Goal: Information Seeking & Learning: Learn about a topic

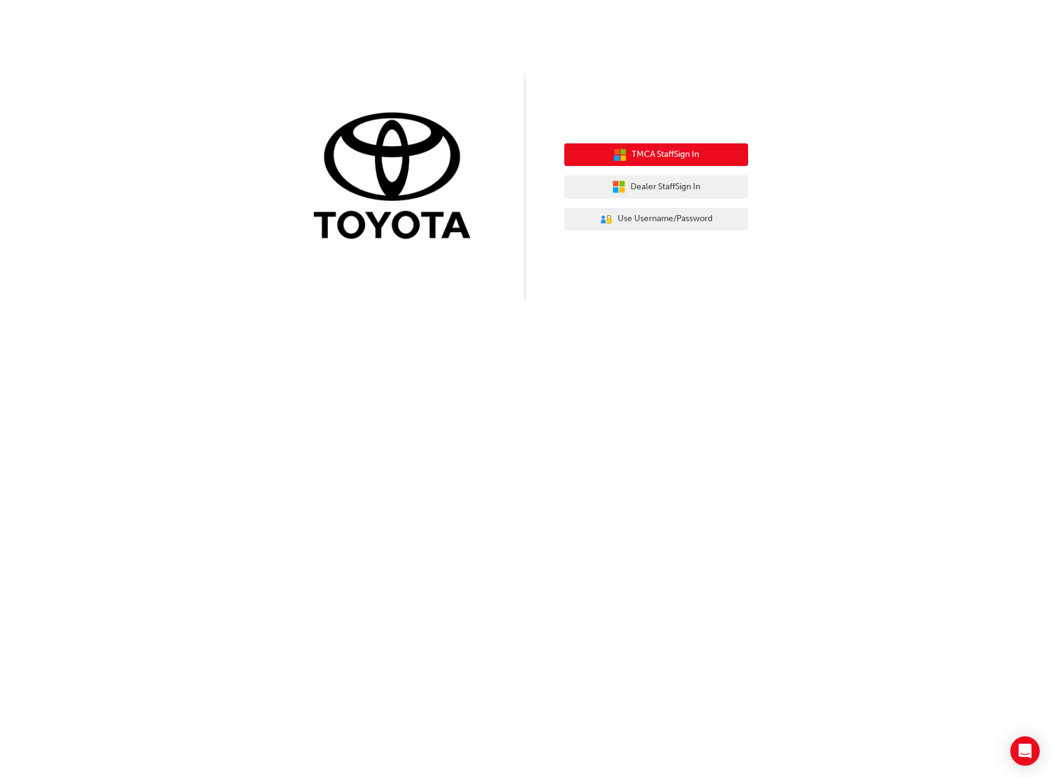
click at [634, 150] on span "TMCA Staff Sign In" at bounding box center [665, 155] width 67 height 14
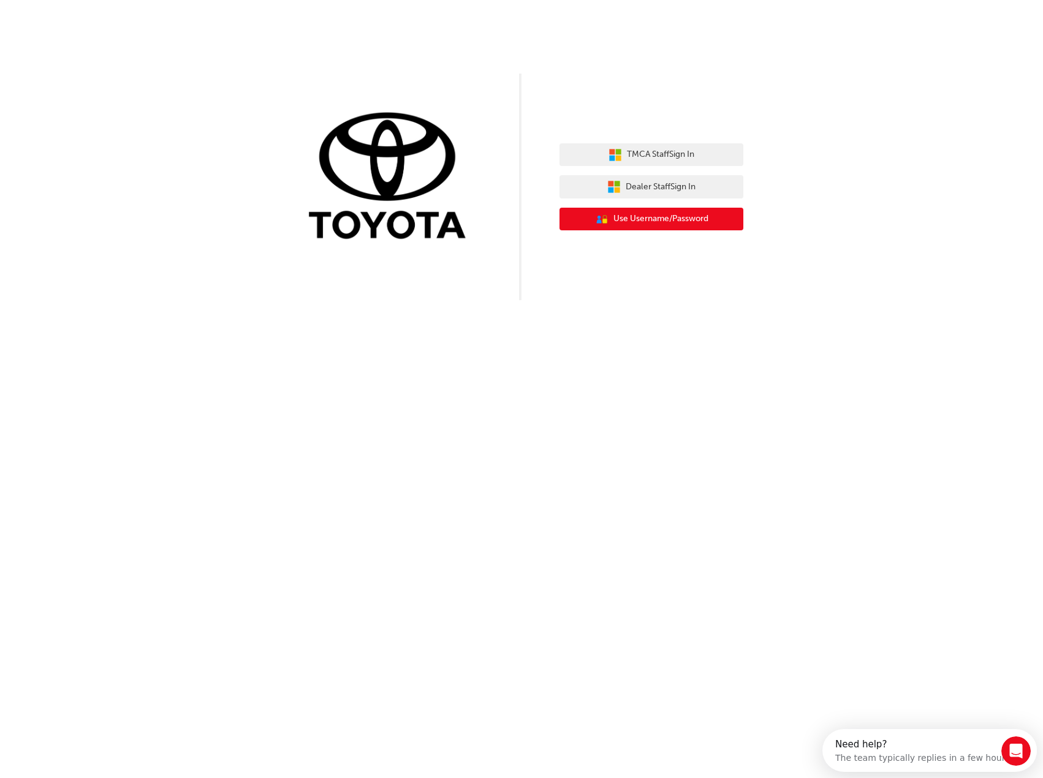
click at [708, 221] on button "User Authentication Icon - Blue Person, Gold Lock Use Username/Password" at bounding box center [651, 219] width 184 height 23
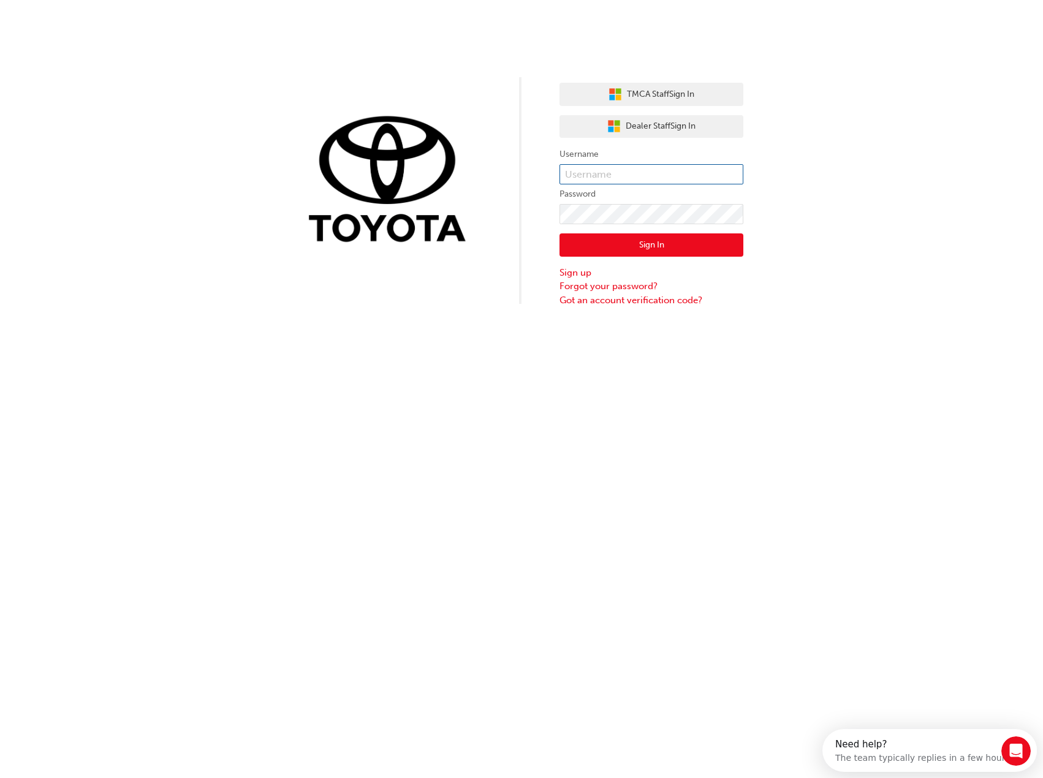
click at [676, 172] on input "text" at bounding box center [651, 174] width 184 height 21
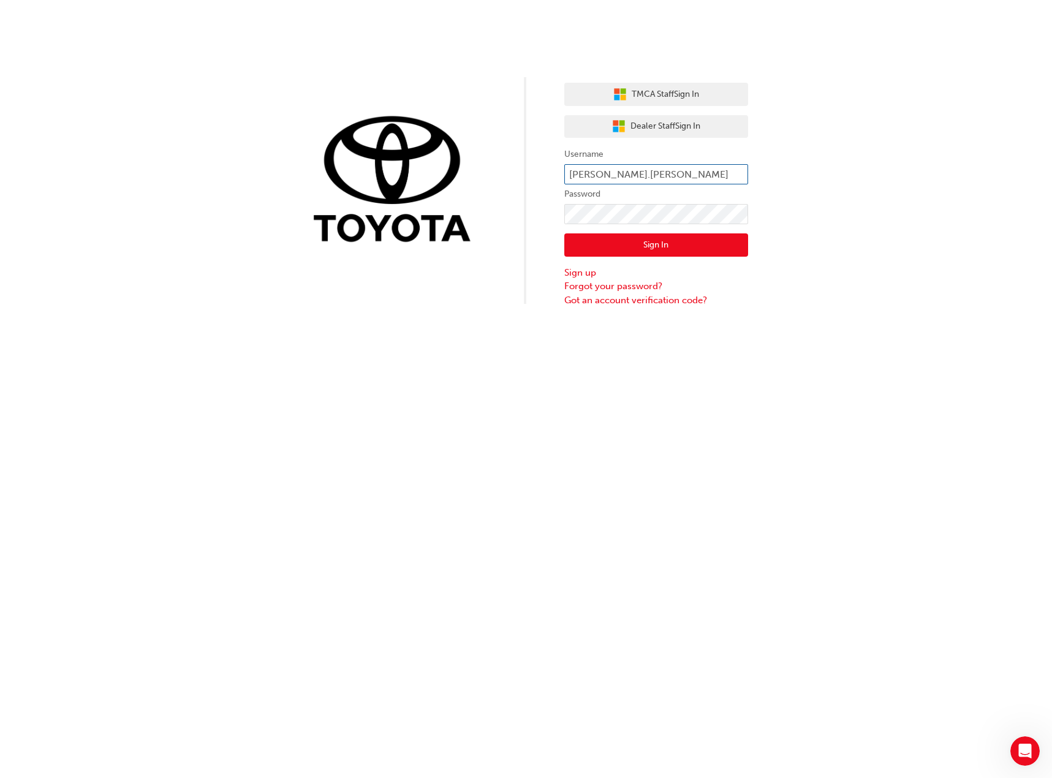
type input "paul.lonergan"
click at [646, 243] on button "Sign In" at bounding box center [656, 244] width 184 height 23
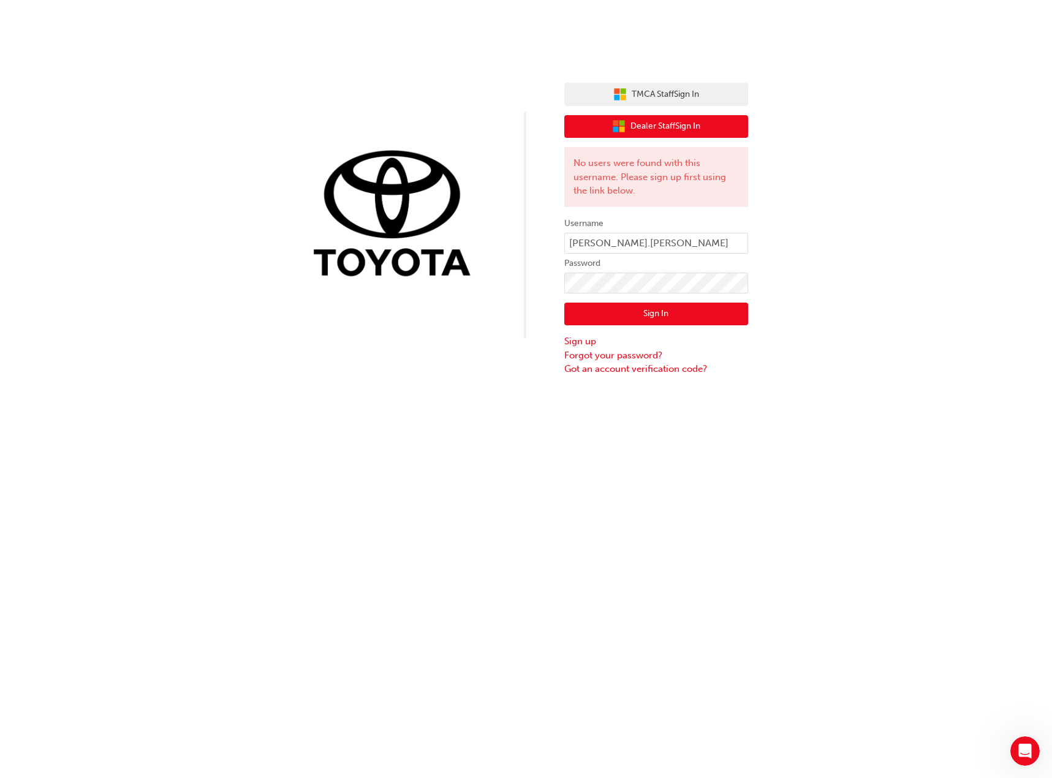
click at [671, 126] on span "Dealer Staff Sign In" at bounding box center [666, 126] width 70 height 14
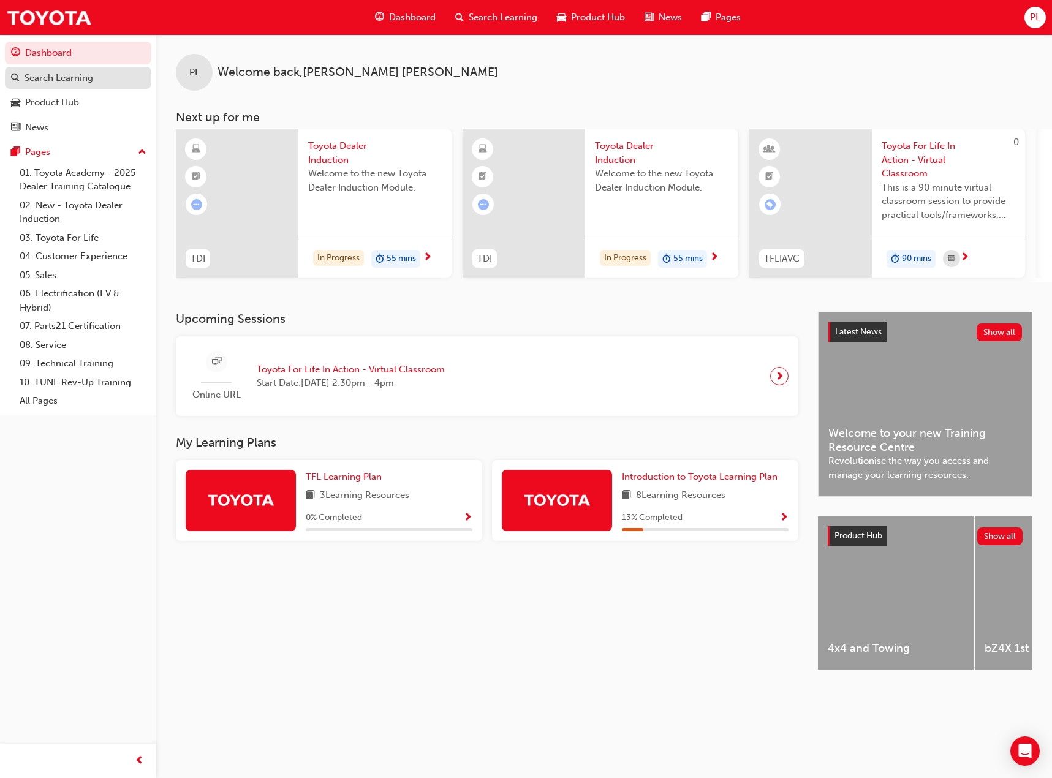
click at [36, 77] on div "Search Learning" at bounding box center [59, 78] width 69 height 14
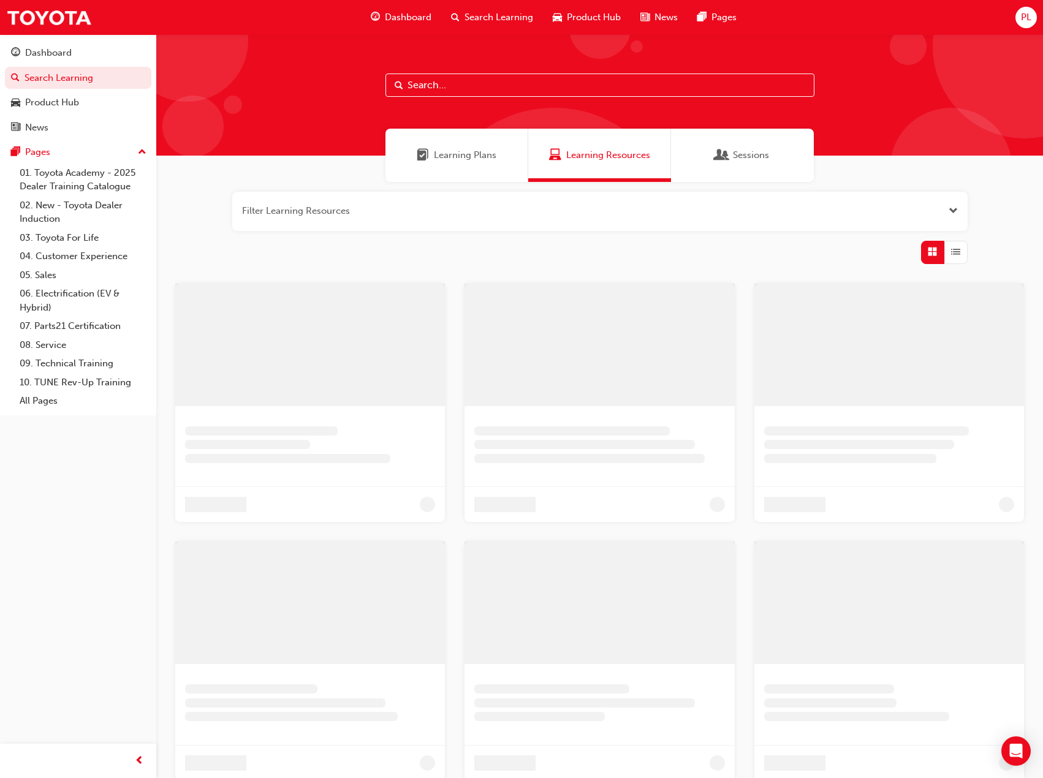
click at [517, 89] on input "text" at bounding box center [599, 85] width 429 height 23
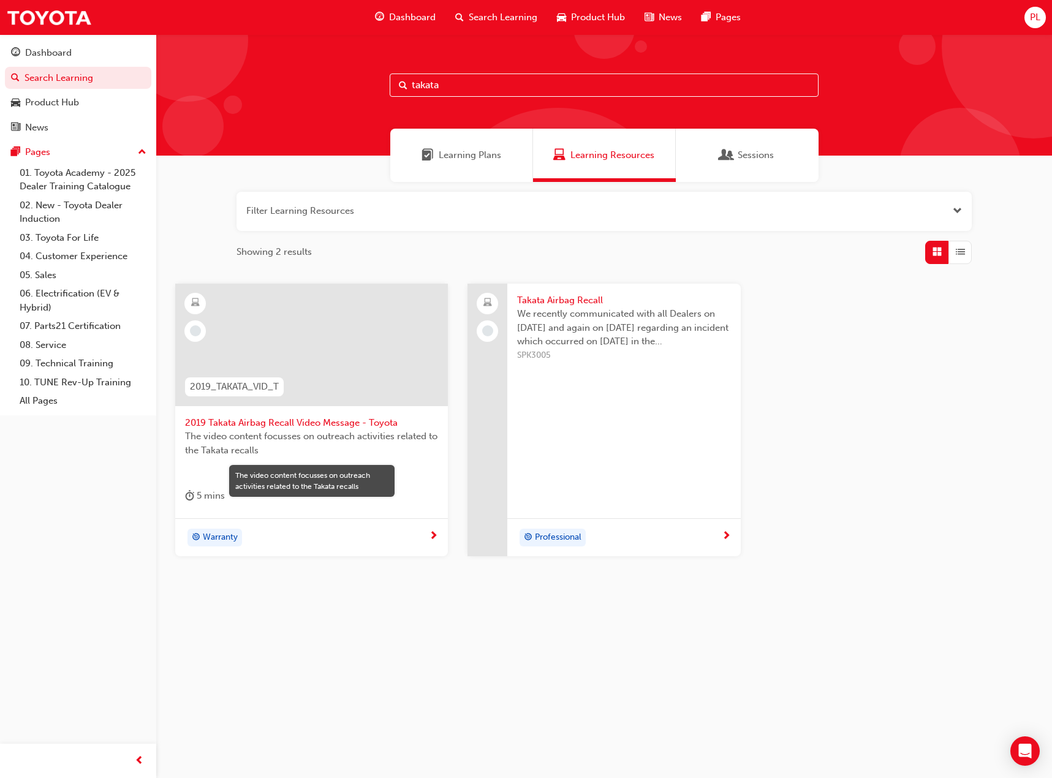
type input "takata"
click at [572, 300] on span "Takata Airbag Recall" at bounding box center [623, 301] width 213 height 14
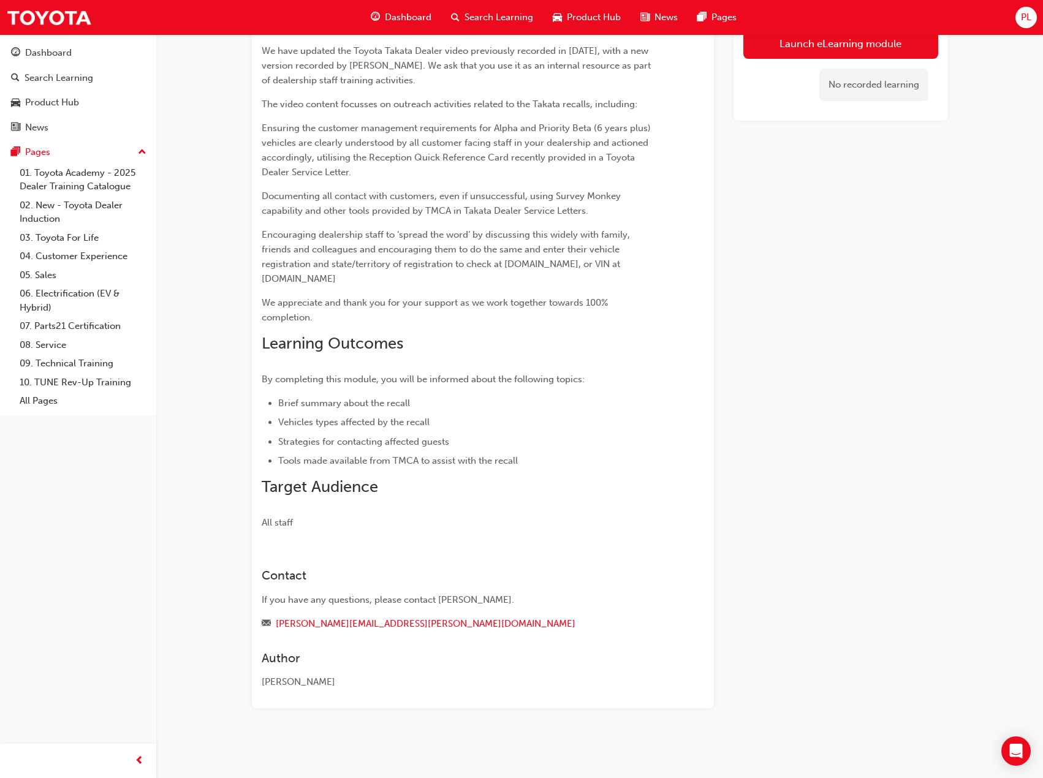
scroll to position [116, 0]
